Goal: Information Seeking & Learning: Learn about a topic

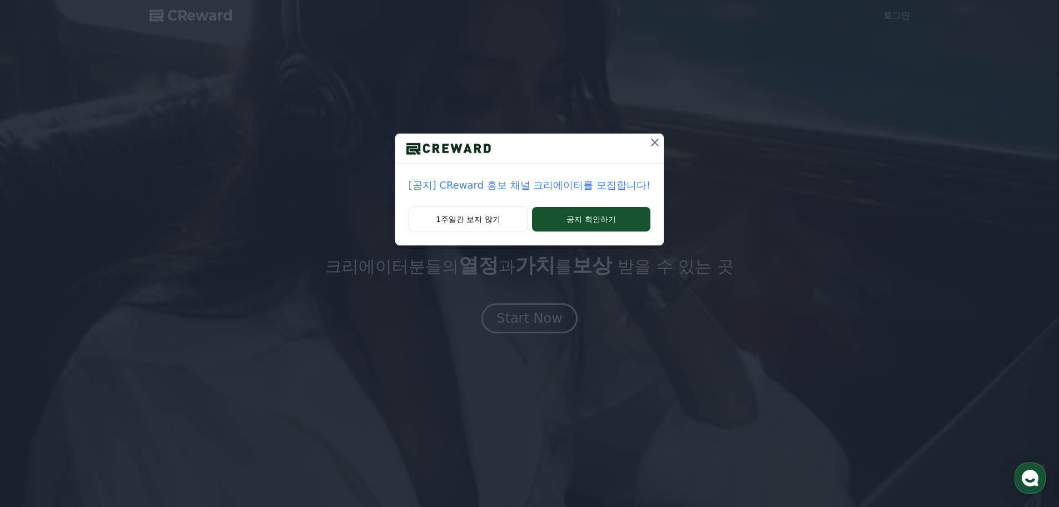
click at [507, 325] on div "[공지] CReward 홍보 채널 크리에이터를 모집합니다! 1주일간 보지 않기 공지 확인하기" at bounding box center [529, 253] width 1059 height 507
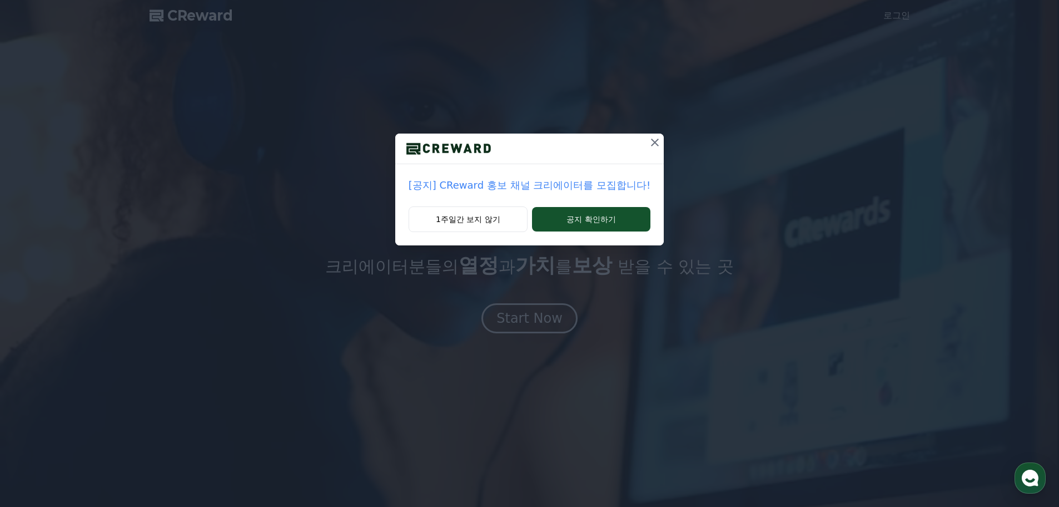
click at [510, 188] on p "[공지] CReward 홍보 채널 크리에이터를 모집합니다!" at bounding box center [530, 185] width 242 height 16
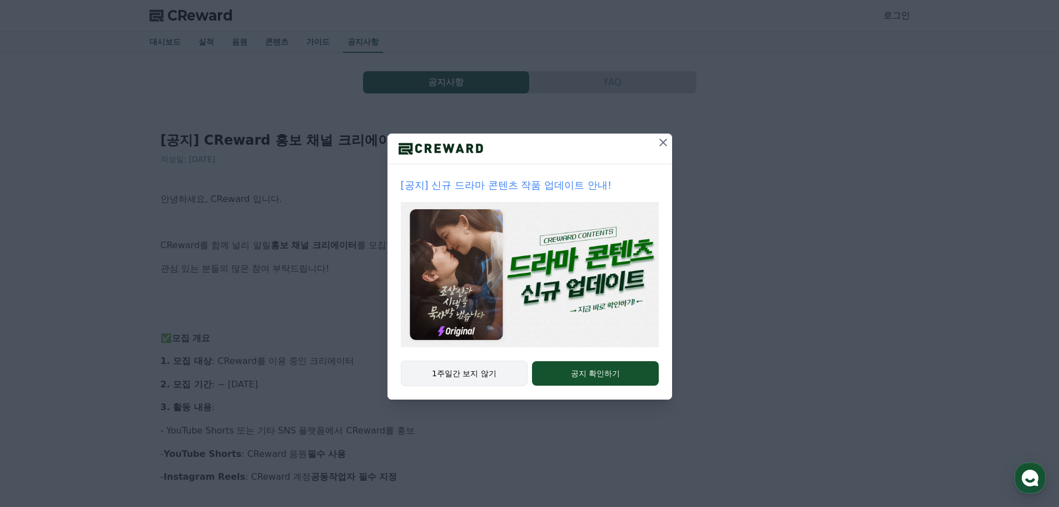
click at [497, 368] on button "1주일간 보지 않기" at bounding box center [464, 373] width 127 height 26
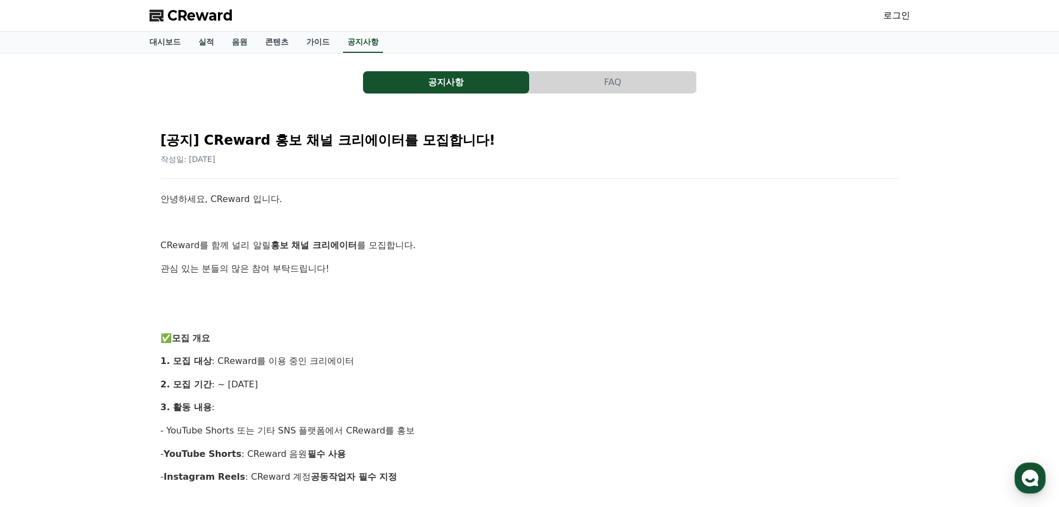
click at [609, 90] on button "FAQ" at bounding box center [613, 82] width 166 height 22
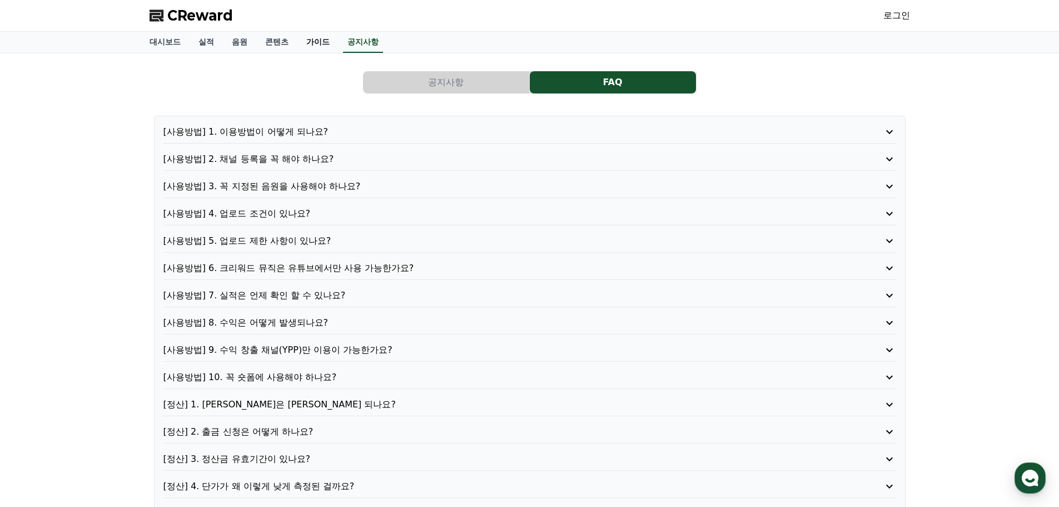
click at [309, 47] on link "가이드" at bounding box center [318, 42] width 41 height 21
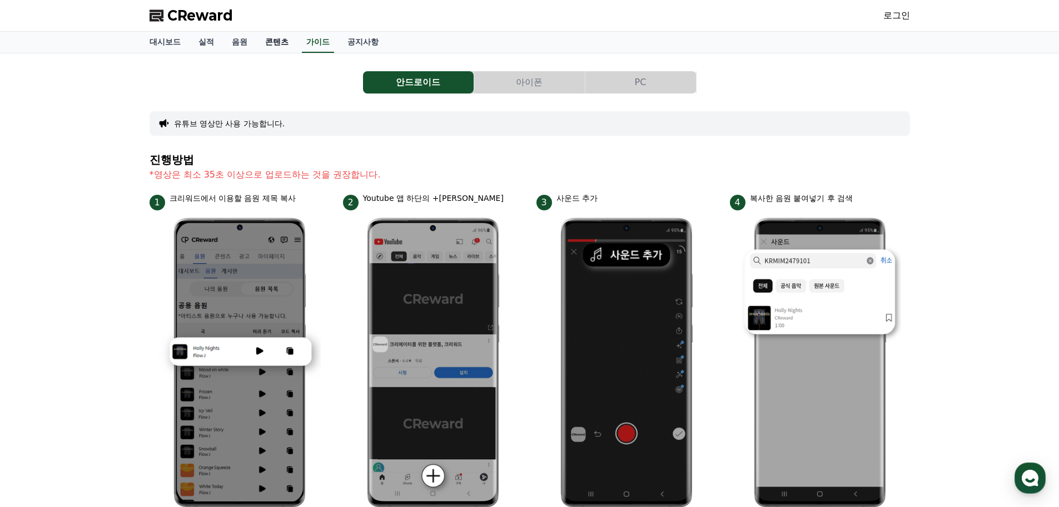
click at [280, 45] on link "콘텐츠" at bounding box center [276, 42] width 41 height 21
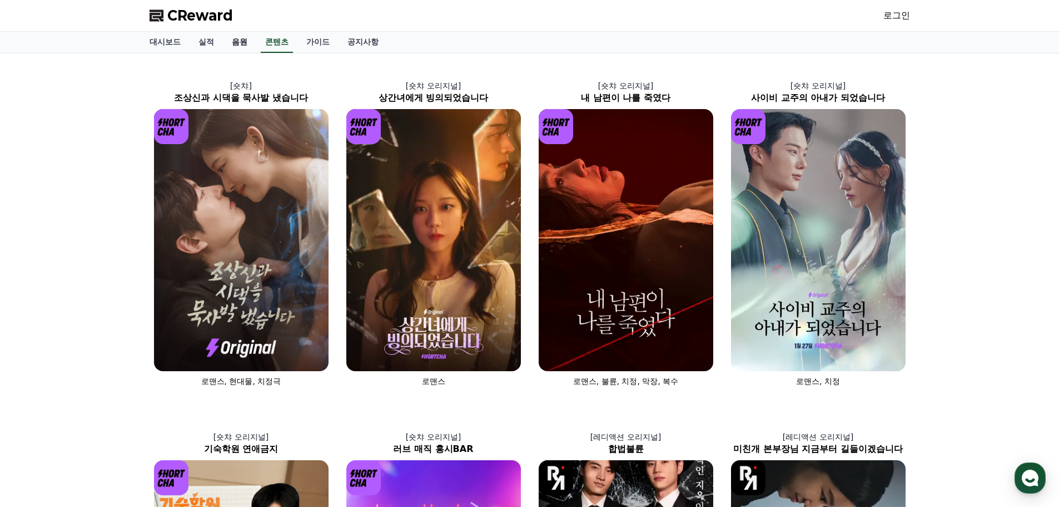
click at [244, 34] on link "음원" at bounding box center [239, 42] width 33 height 21
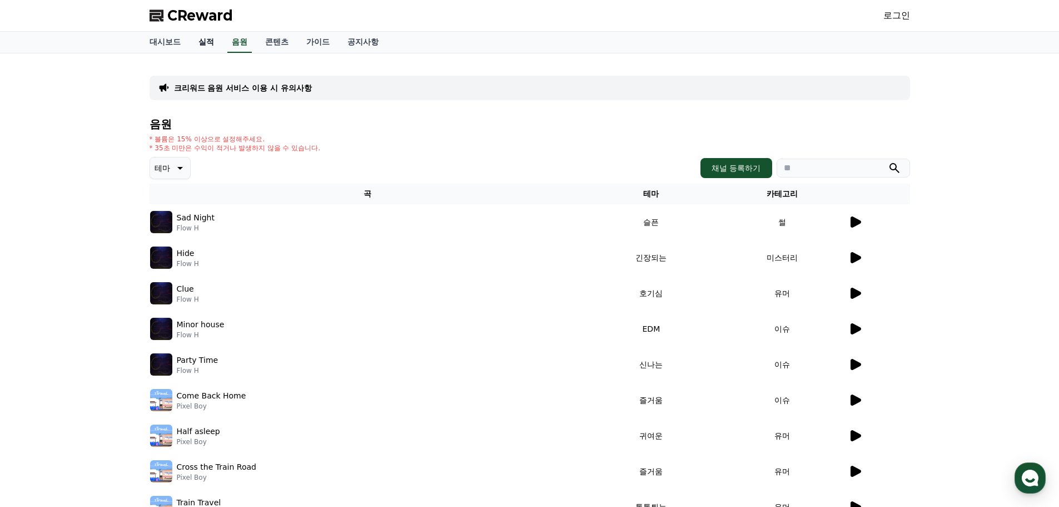
click at [200, 43] on link "실적" at bounding box center [206, 42] width 33 height 21
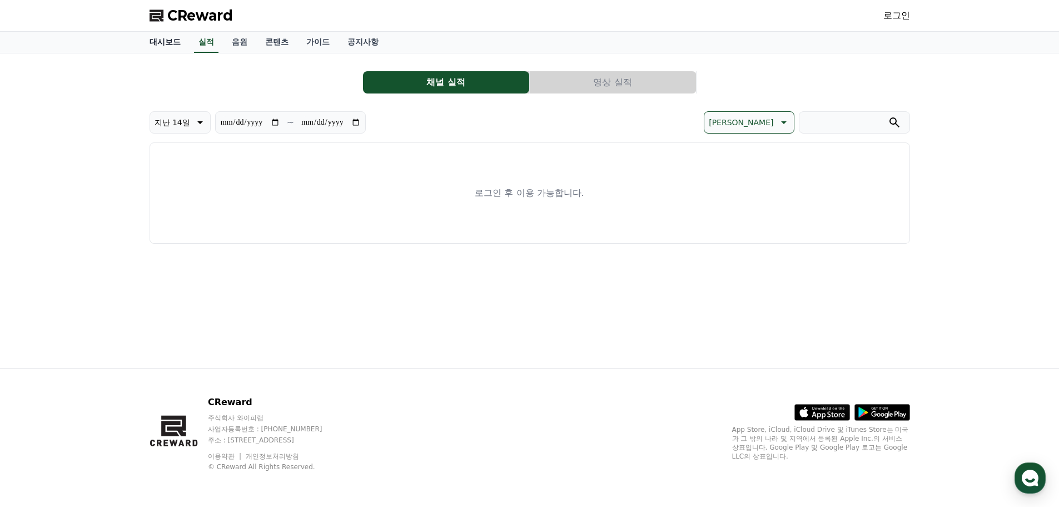
click at [158, 44] on link "대시보드" at bounding box center [165, 42] width 49 height 21
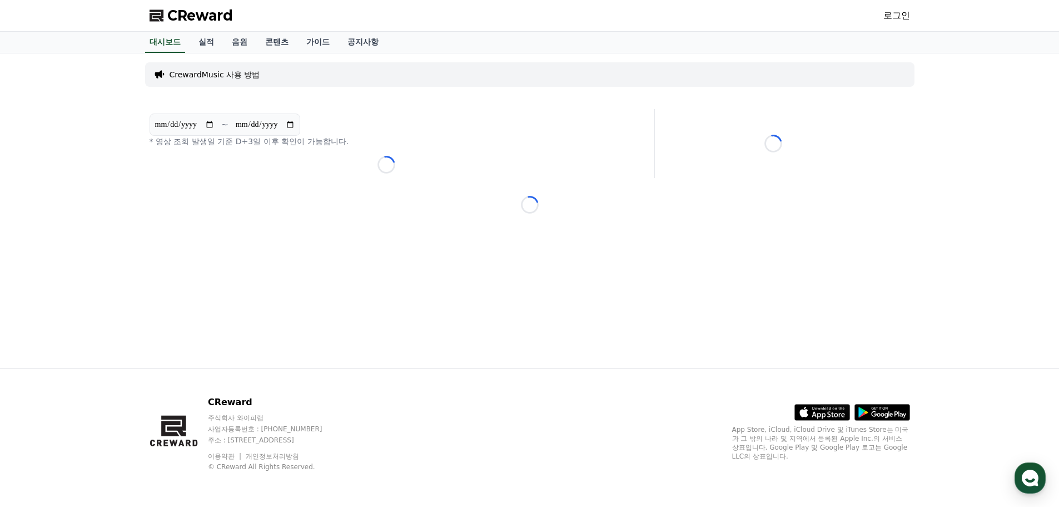
click at [185, 18] on span "CReward" at bounding box center [200, 16] width 66 height 18
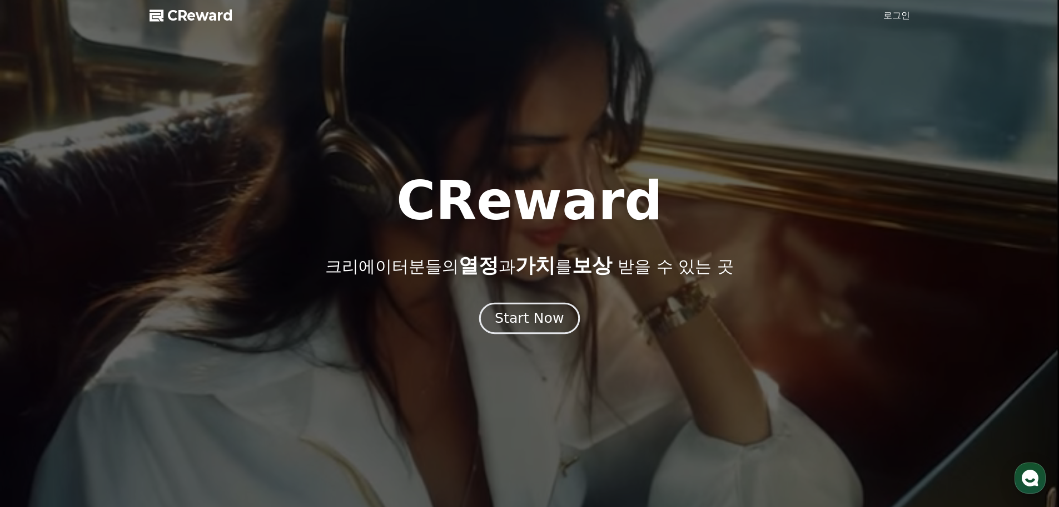
click at [548, 308] on button "Start Now" at bounding box center [529, 318] width 101 height 32
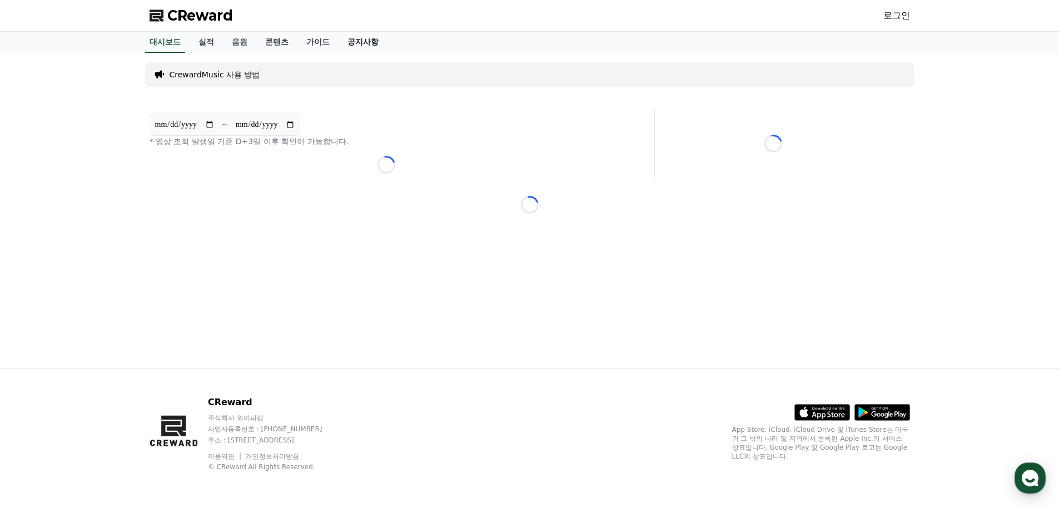
click at [368, 38] on link "공지사항" at bounding box center [363, 42] width 49 height 21
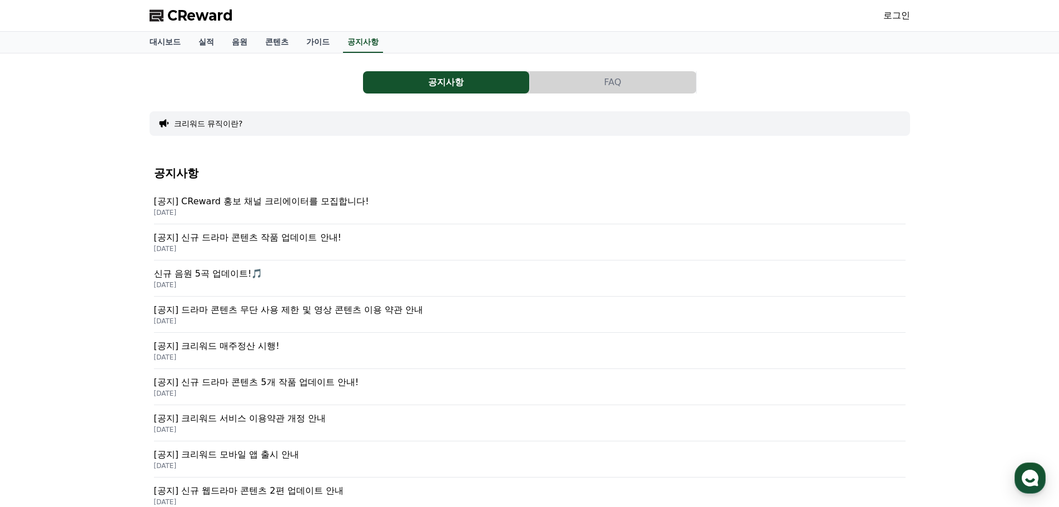
click at [362, 210] on p "[DATE]" at bounding box center [530, 212] width 752 height 9
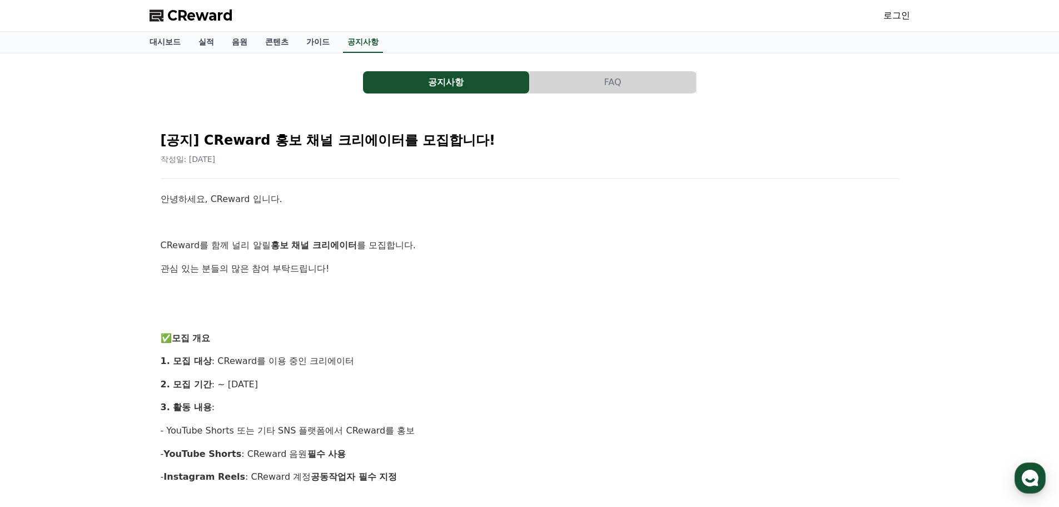
click at [641, 82] on button "FAQ" at bounding box center [613, 82] width 166 height 22
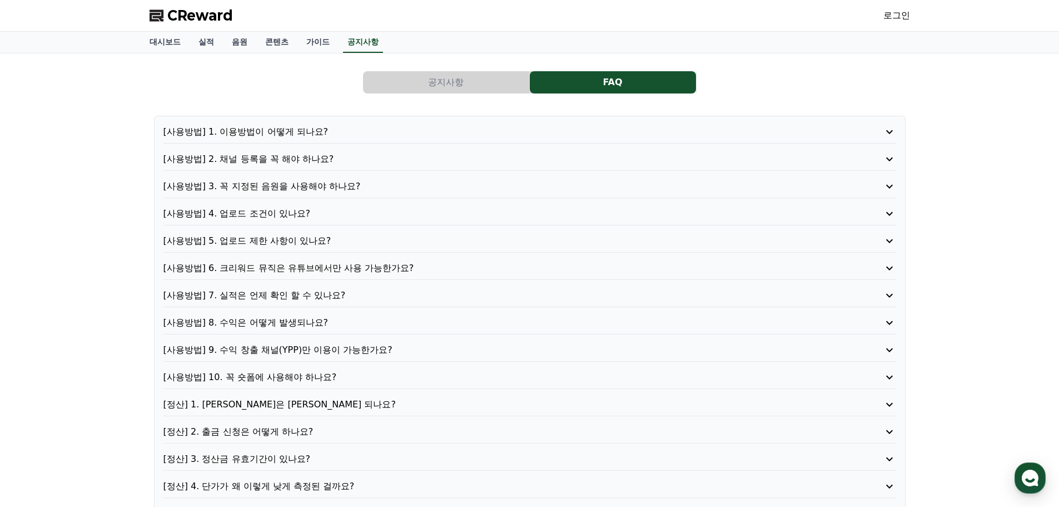
click at [335, 294] on p "[사용방법] 7. 실적은 언제 확인 할 수 있나요?" at bounding box center [500, 295] width 675 height 13
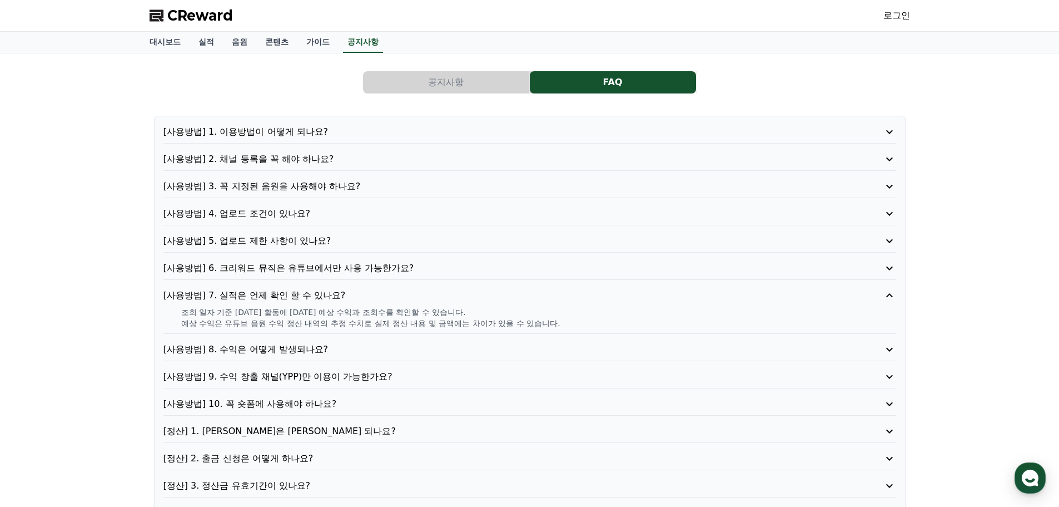
click at [282, 184] on p "[사용방법] 3. 꼭 지정된 음원을 사용해야 하나요?" at bounding box center [500, 186] width 675 height 13
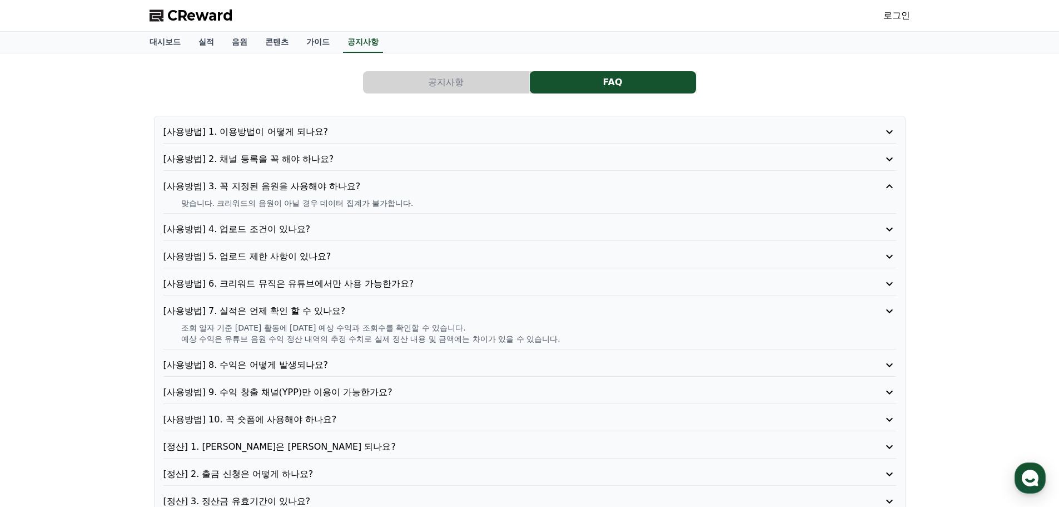
click at [283, 157] on p "[사용방법] 2. 채널 등록을 꼭 해야 하나요?" at bounding box center [500, 158] width 675 height 13
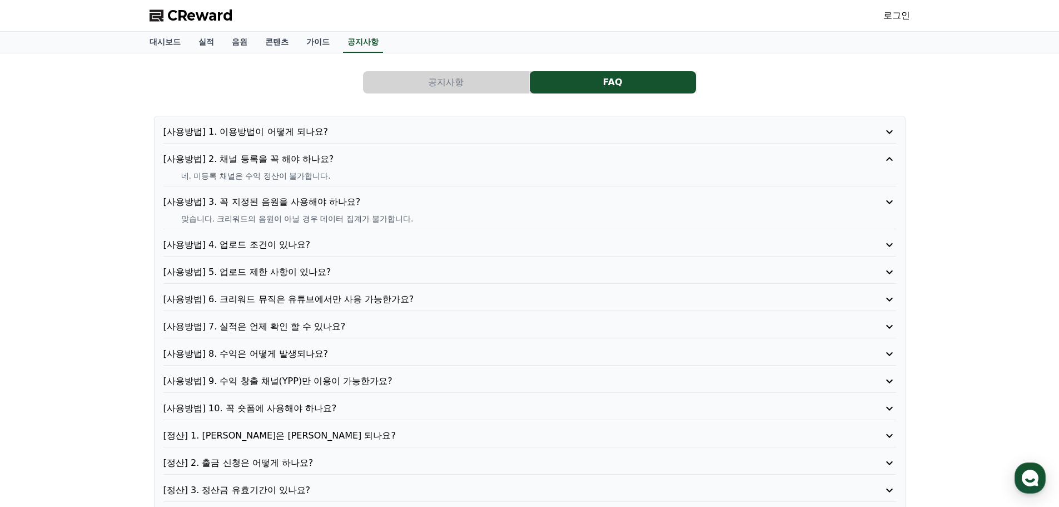
click at [275, 122] on div "[사용방법] 1. 이용방법이 어떻게 되나요? [사용방법] 2. 채널 등록을 꼭 해야 하나요? 네. 미등록 채널은 수익 정산이 불가합니다. [사…" at bounding box center [530, 338] width 752 height 445
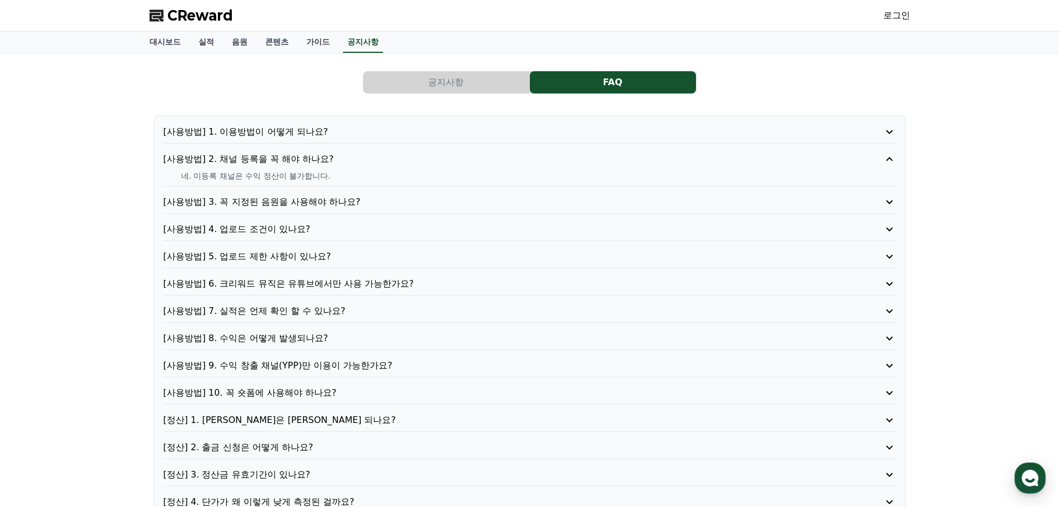
click at [275, 129] on p "[사용방법] 1. 이용방법이 어떻게 되나요?" at bounding box center [500, 131] width 675 height 13
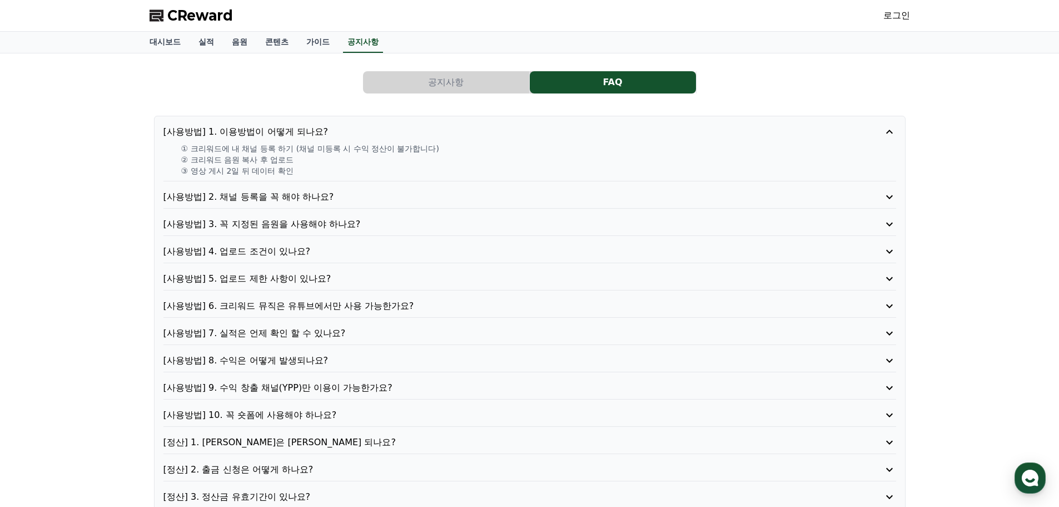
click at [219, 12] on span "CReward" at bounding box center [200, 16] width 66 height 18
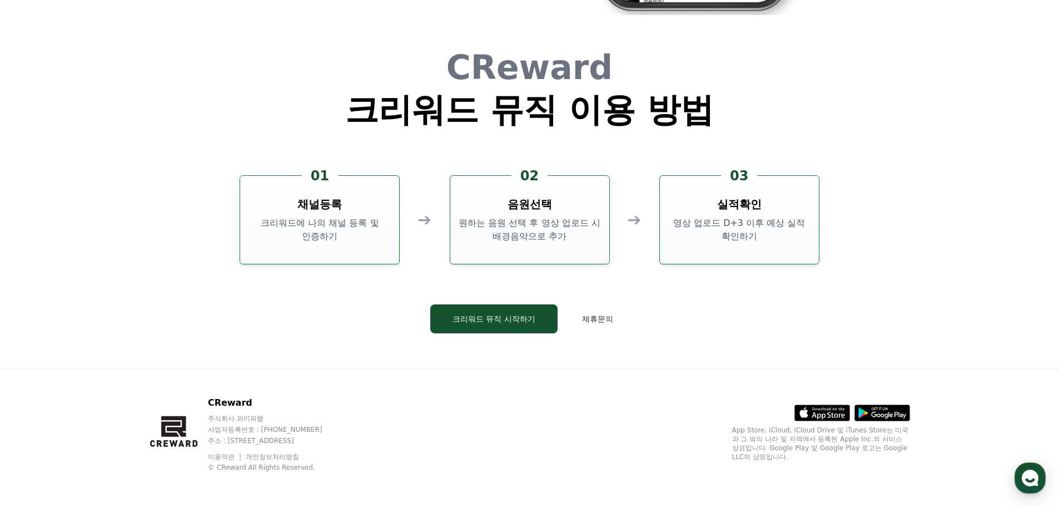
scroll to position [3013, 0]
click at [241, 415] on p "주식회사 와이피랩" at bounding box center [276, 417] width 136 height 9
copy div "주식회사 와이피랩"
